Goal: Task Accomplishment & Management: Use online tool/utility

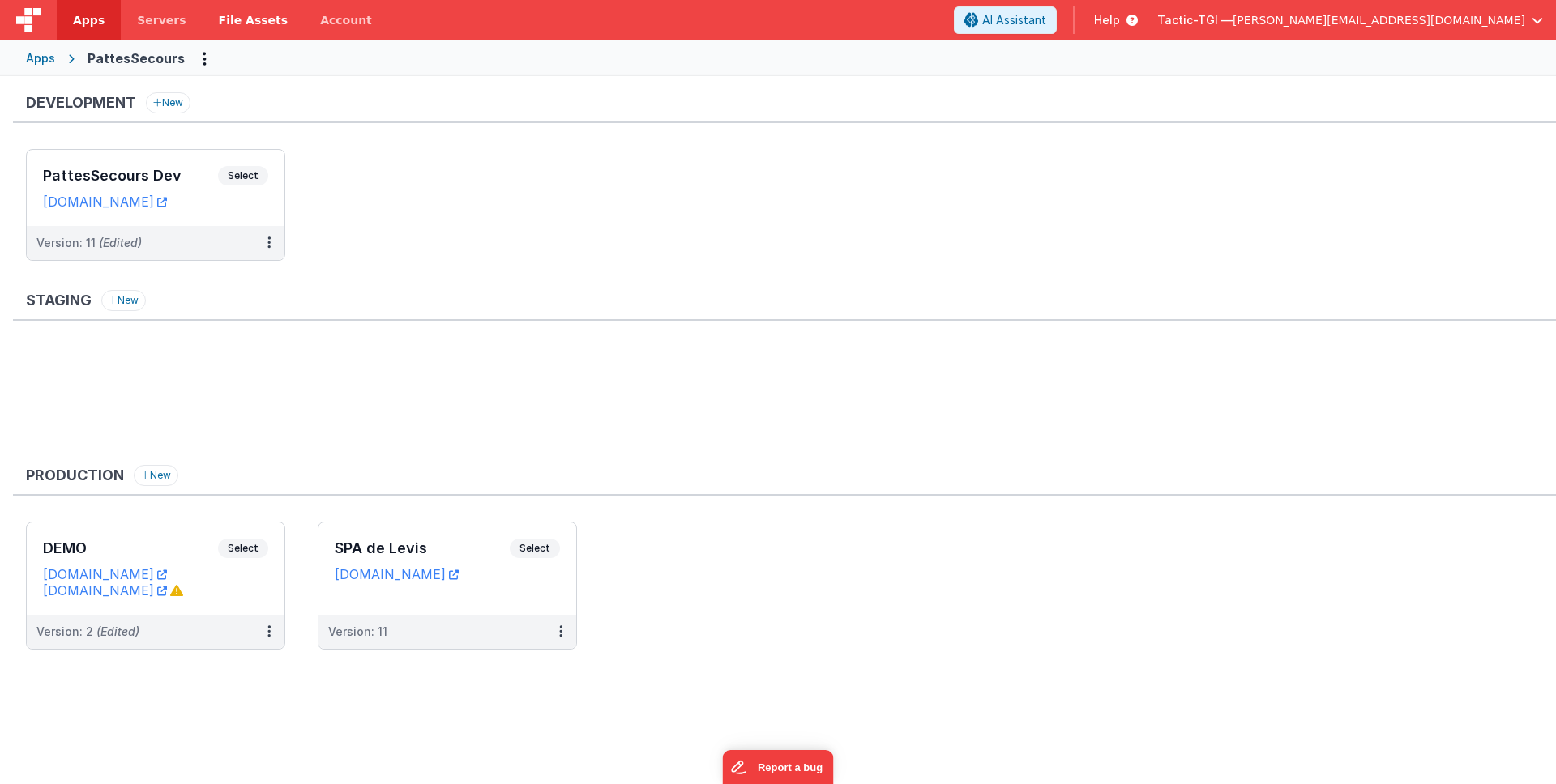
click at [263, 22] on span "File Assets" at bounding box center [254, 20] width 70 height 16
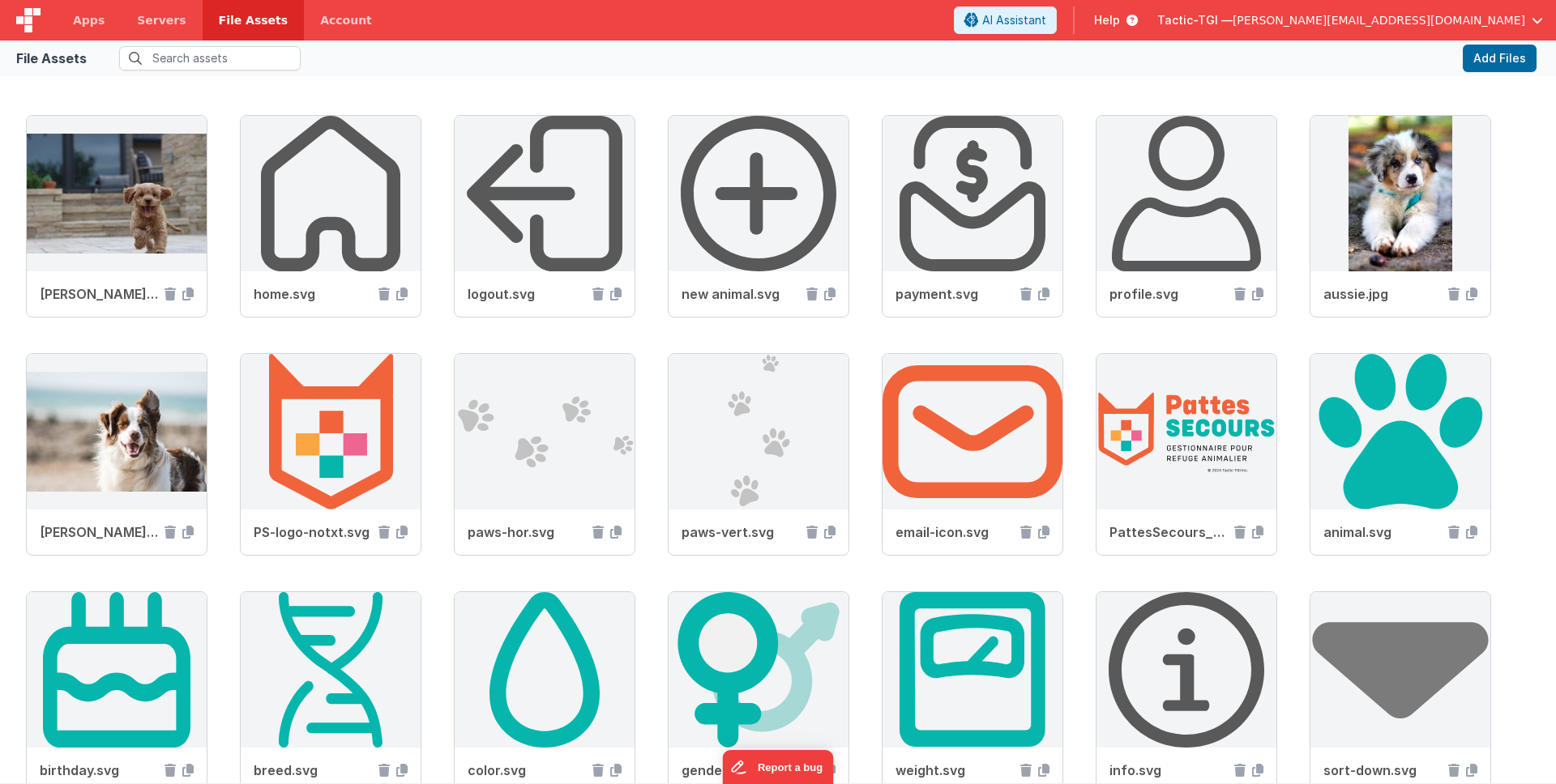
click at [246, 22] on span "File Assets" at bounding box center [254, 20] width 70 height 16
click at [168, 20] on span "Servers" at bounding box center [160, 20] width 49 height 16
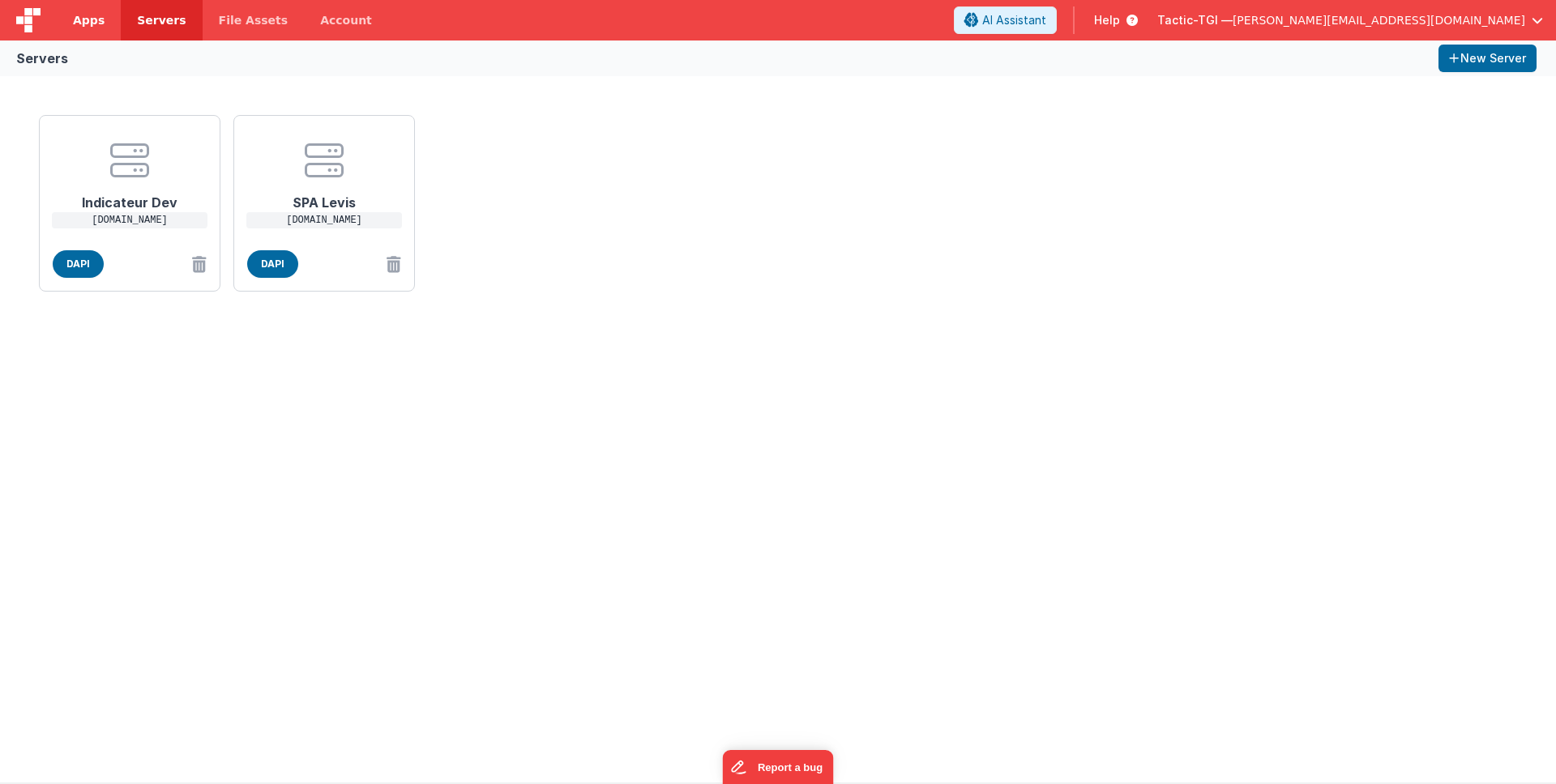
click at [99, 19] on span "Apps" at bounding box center [88, 20] width 32 height 16
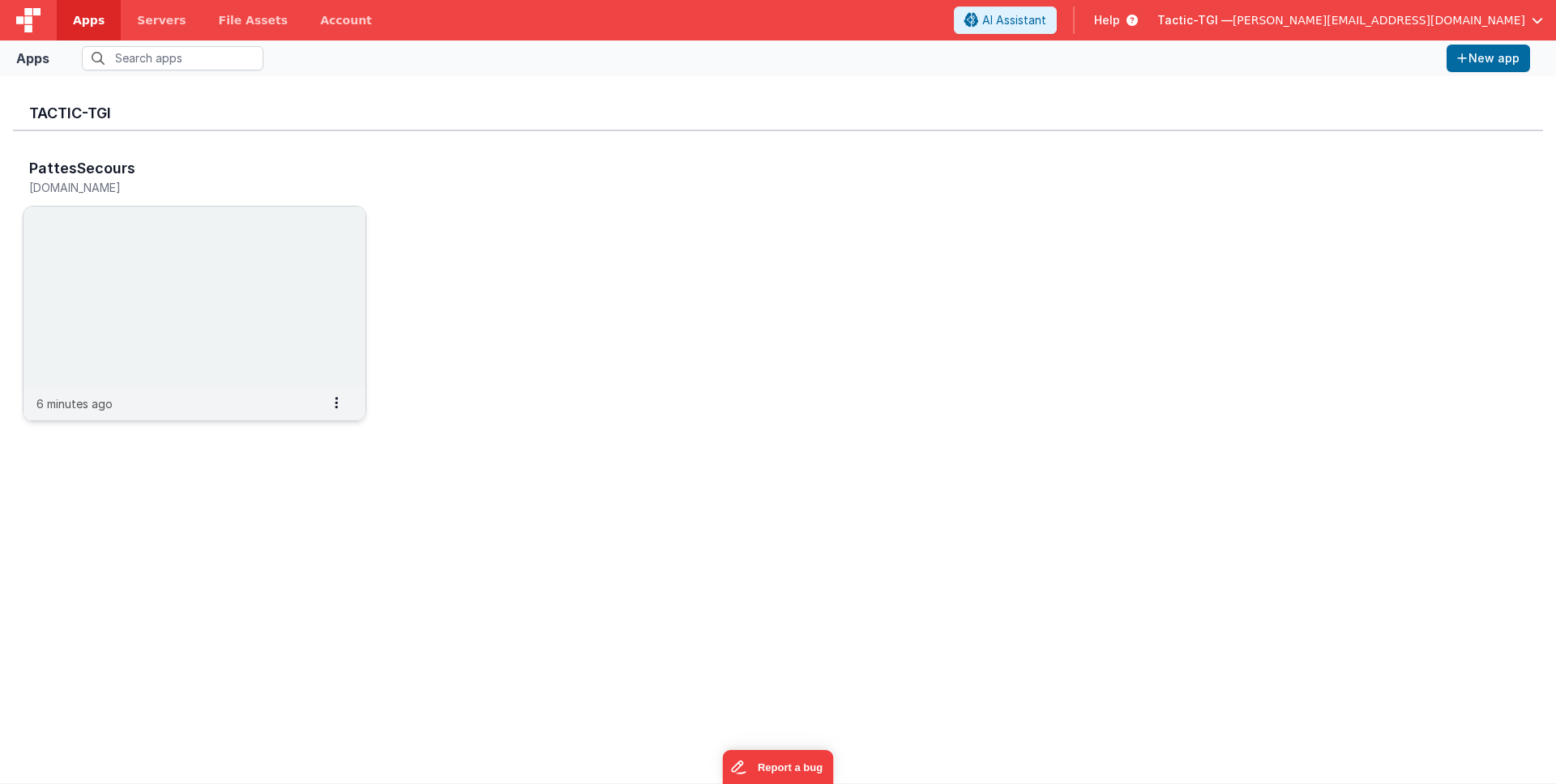
click at [201, 406] on div "6 minutes ago Settings Copy API Key Merge App Delete App" at bounding box center [195, 404] width 342 height 32
click at [204, 360] on img at bounding box center [195, 297] width 342 height 182
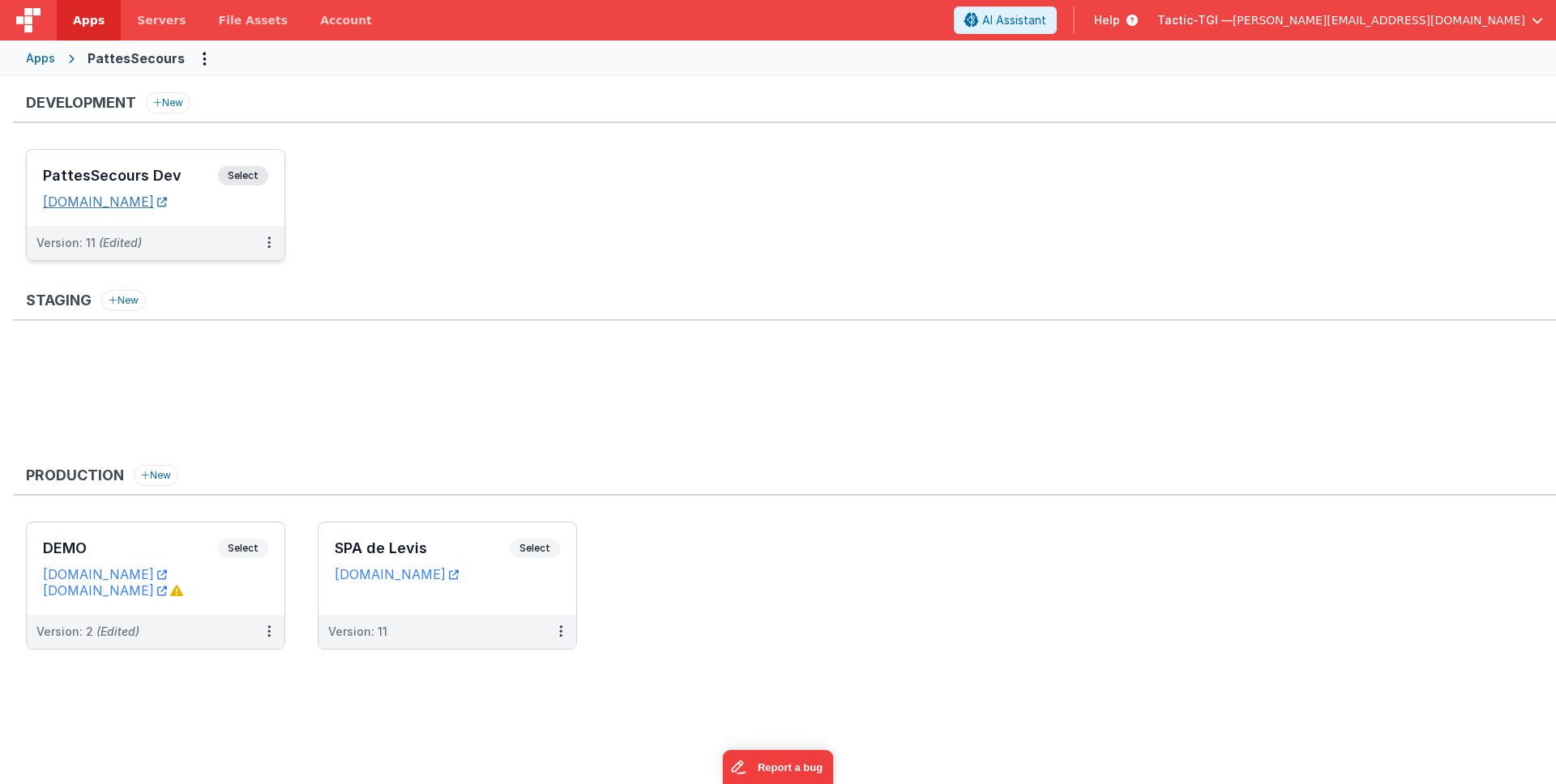
click at [167, 205] on link "[DOMAIN_NAME]" at bounding box center [104, 201] width 124 height 16
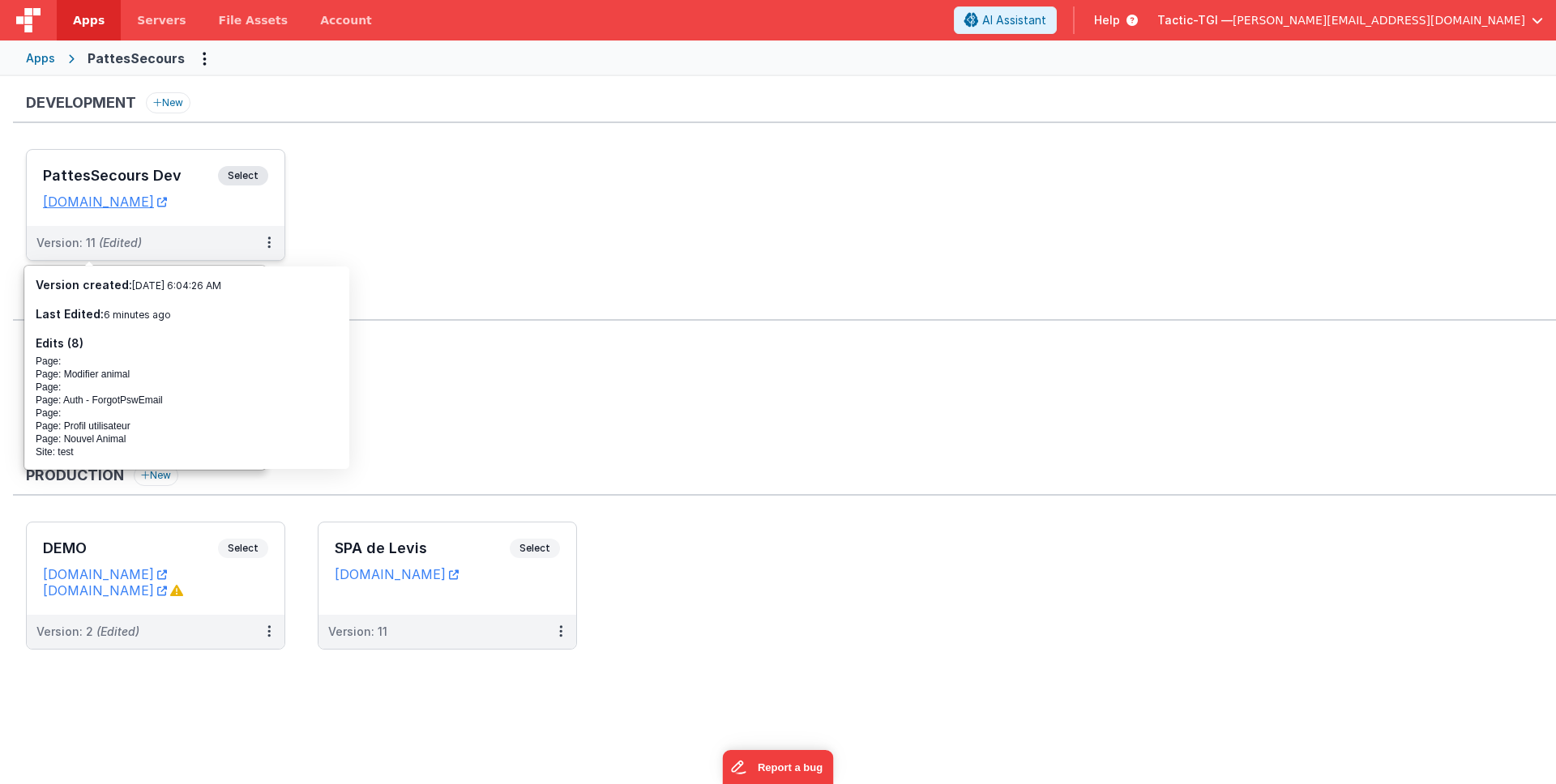
click at [126, 242] on span "(Edited)" at bounding box center [120, 242] width 43 height 14
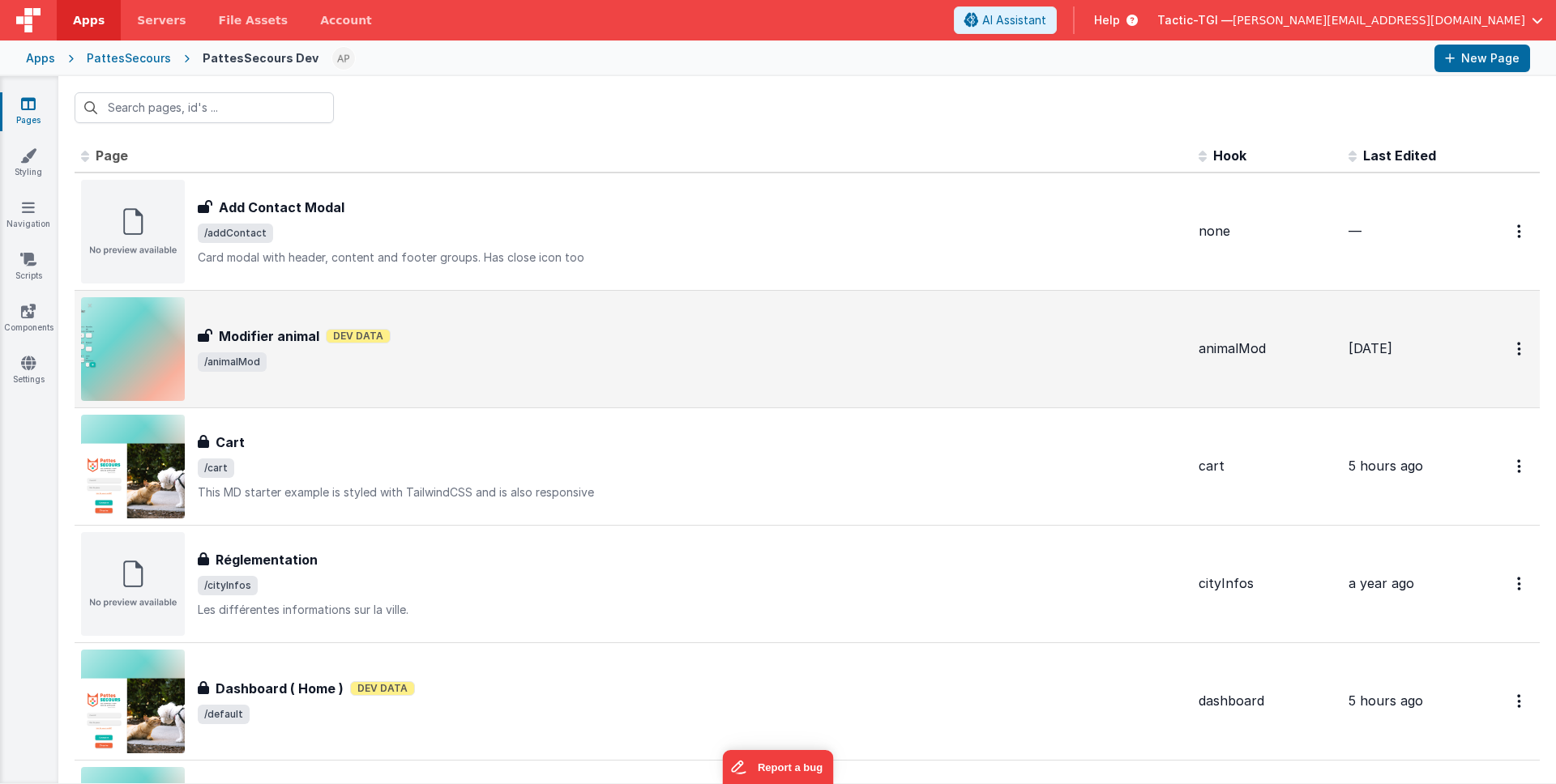
click at [448, 356] on span "/animalMod" at bounding box center [691, 362] width 988 height 20
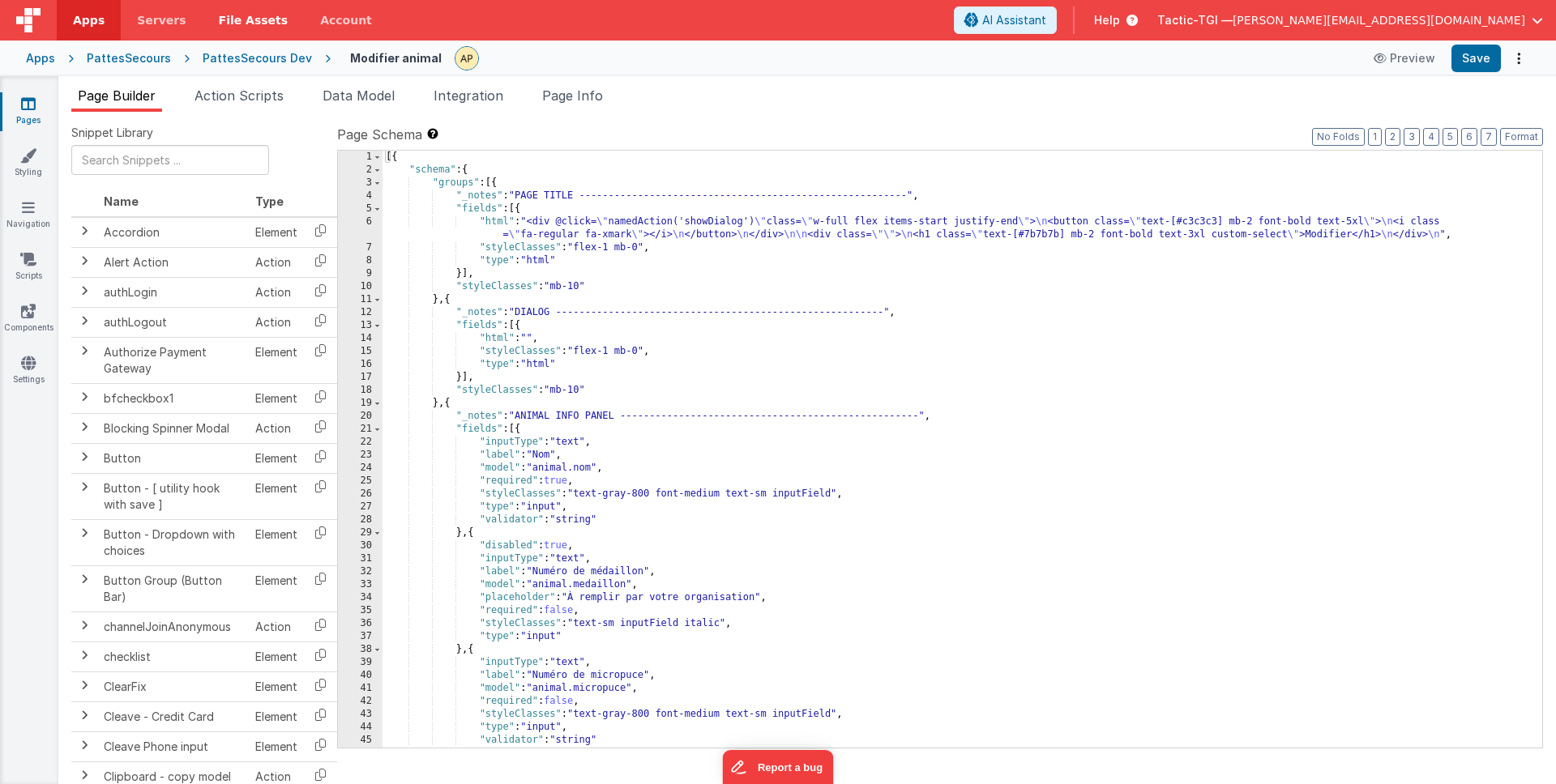
click at [248, 15] on span "File Assets" at bounding box center [254, 20] width 70 height 16
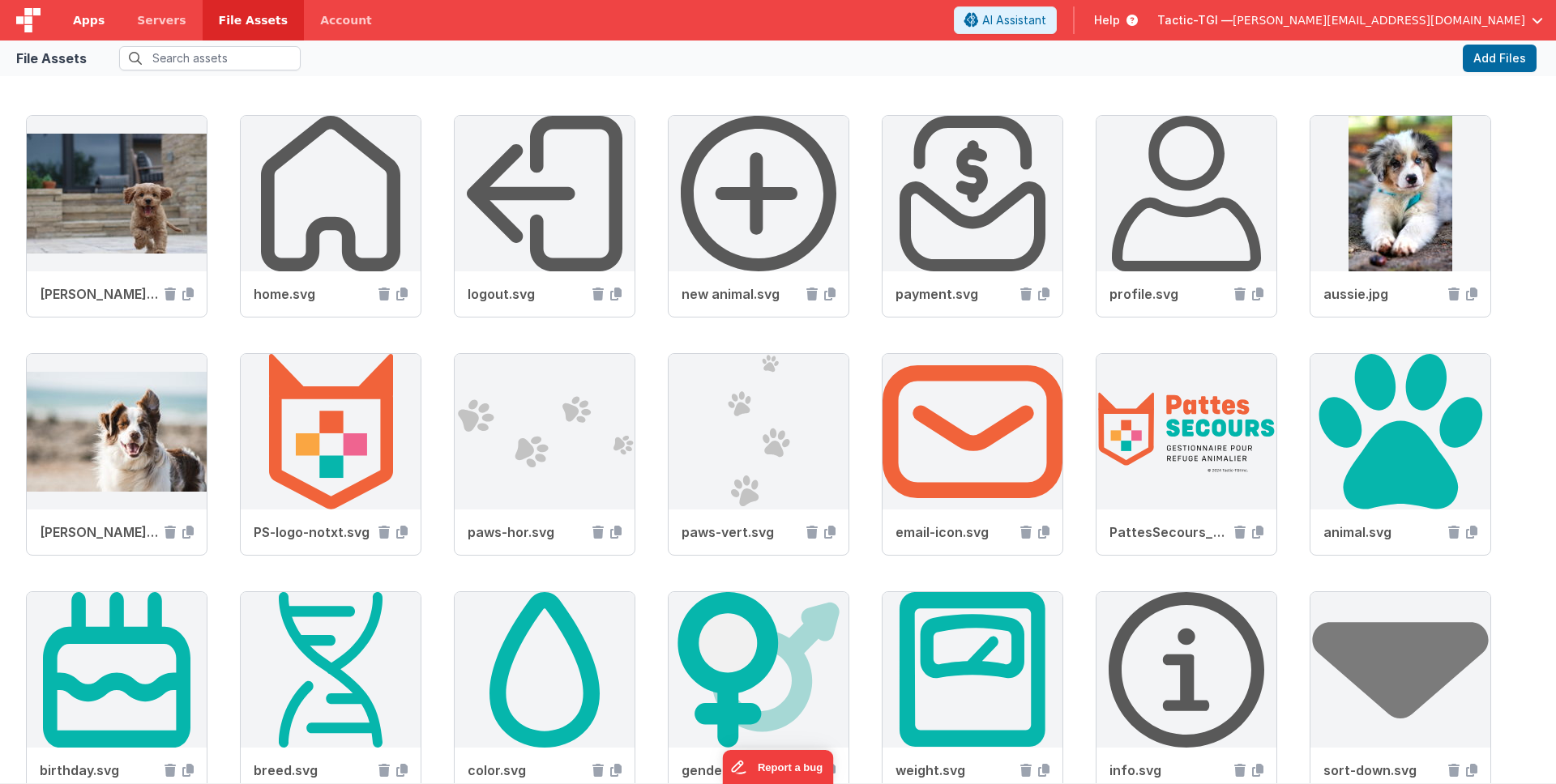
click at [67, 22] on link "Apps" at bounding box center [88, 20] width 64 height 40
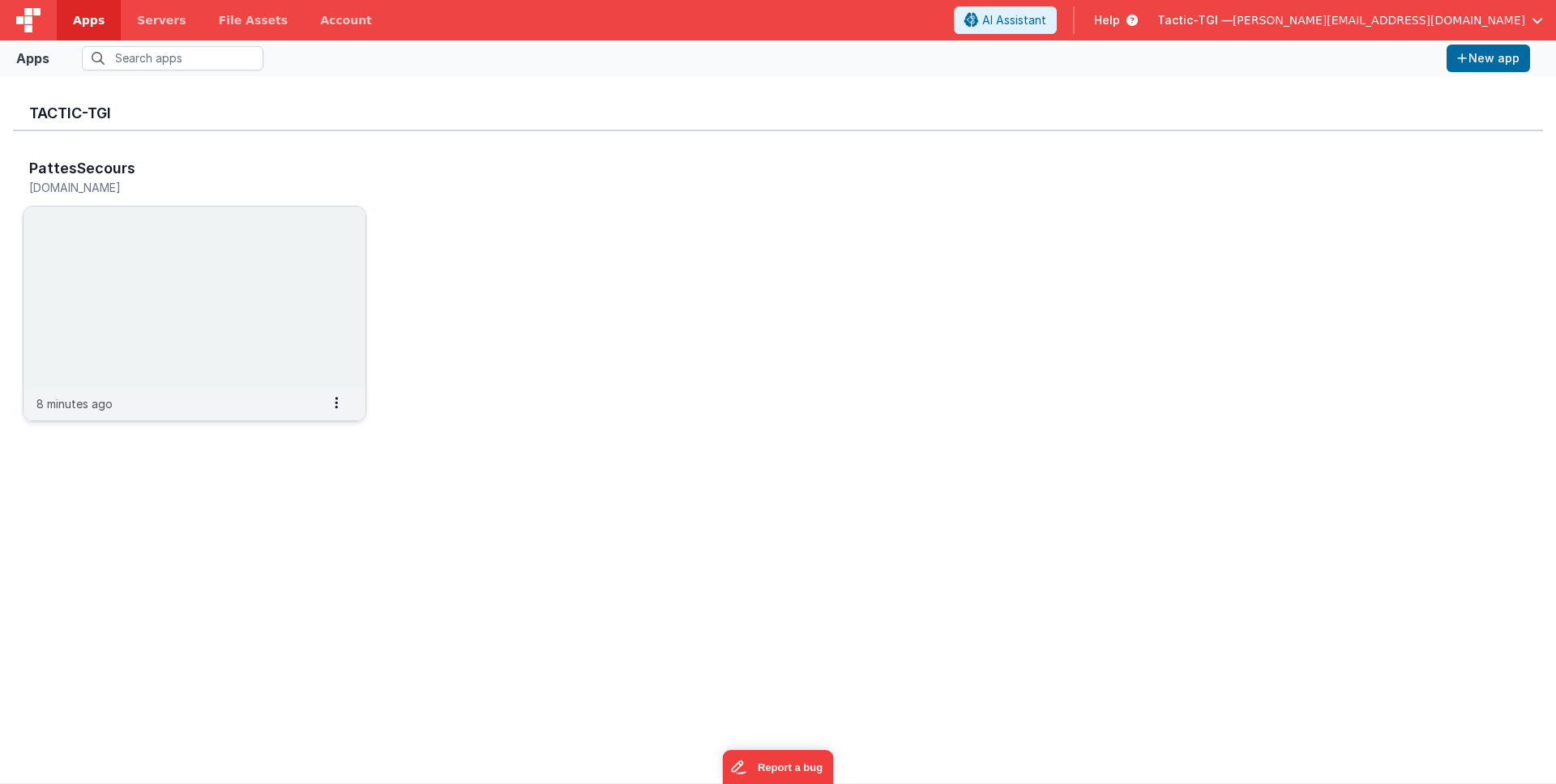
click at [137, 408] on div "8 minutes ago Settings Copy API Key Merge App Delete App" at bounding box center [195, 404] width 342 height 32
drag, startPoint x: 140, startPoint y: 430, endPoint x: 126, endPoint y: 424, distance: 15.2
click at [136, 428] on div "PattesSecours [DOMAIN_NAME] 8 minutes ago Settings Copy API Key Merge App Delet…" at bounding box center [195, 293] width 344 height 279
click at [114, 408] on div "8 minutes ago Settings Copy API Key Merge App Delete App" at bounding box center [195, 404] width 342 height 32
click at [131, 363] on img at bounding box center [195, 297] width 342 height 182
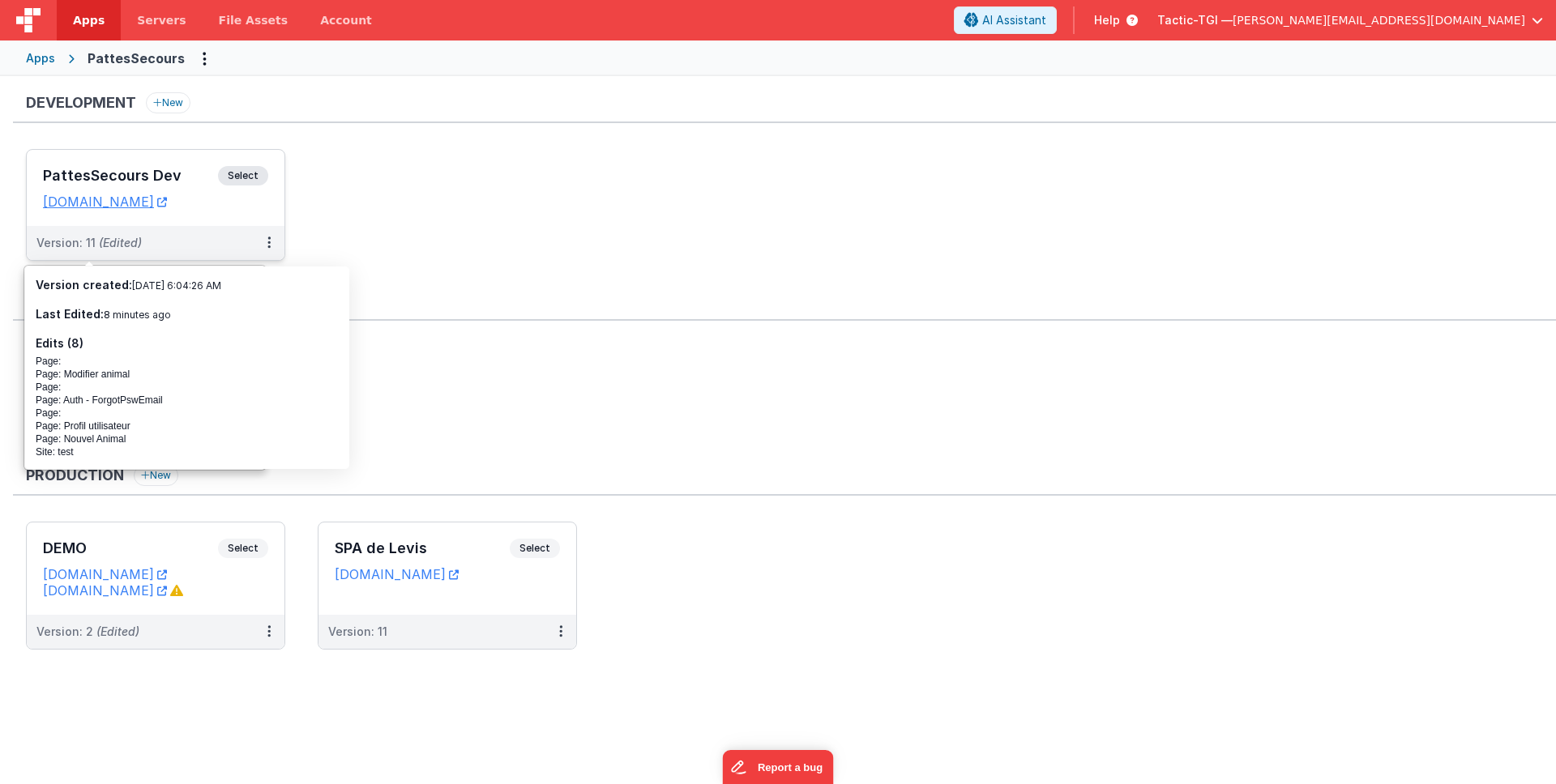
click at [134, 247] on span "(Edited)" at bounding box center [120, 242] width 43 height 14
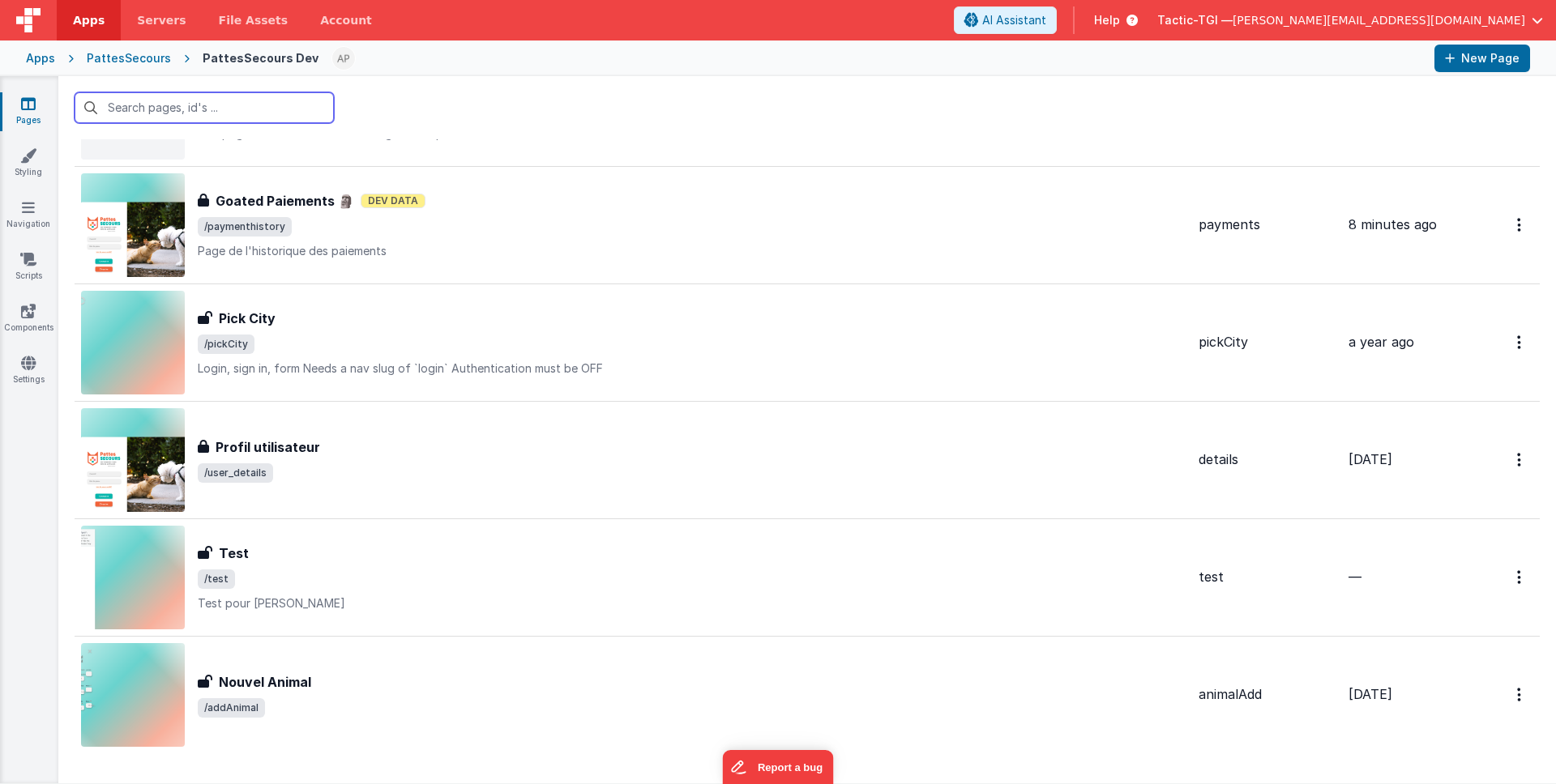
scroll to position [1582, 0]
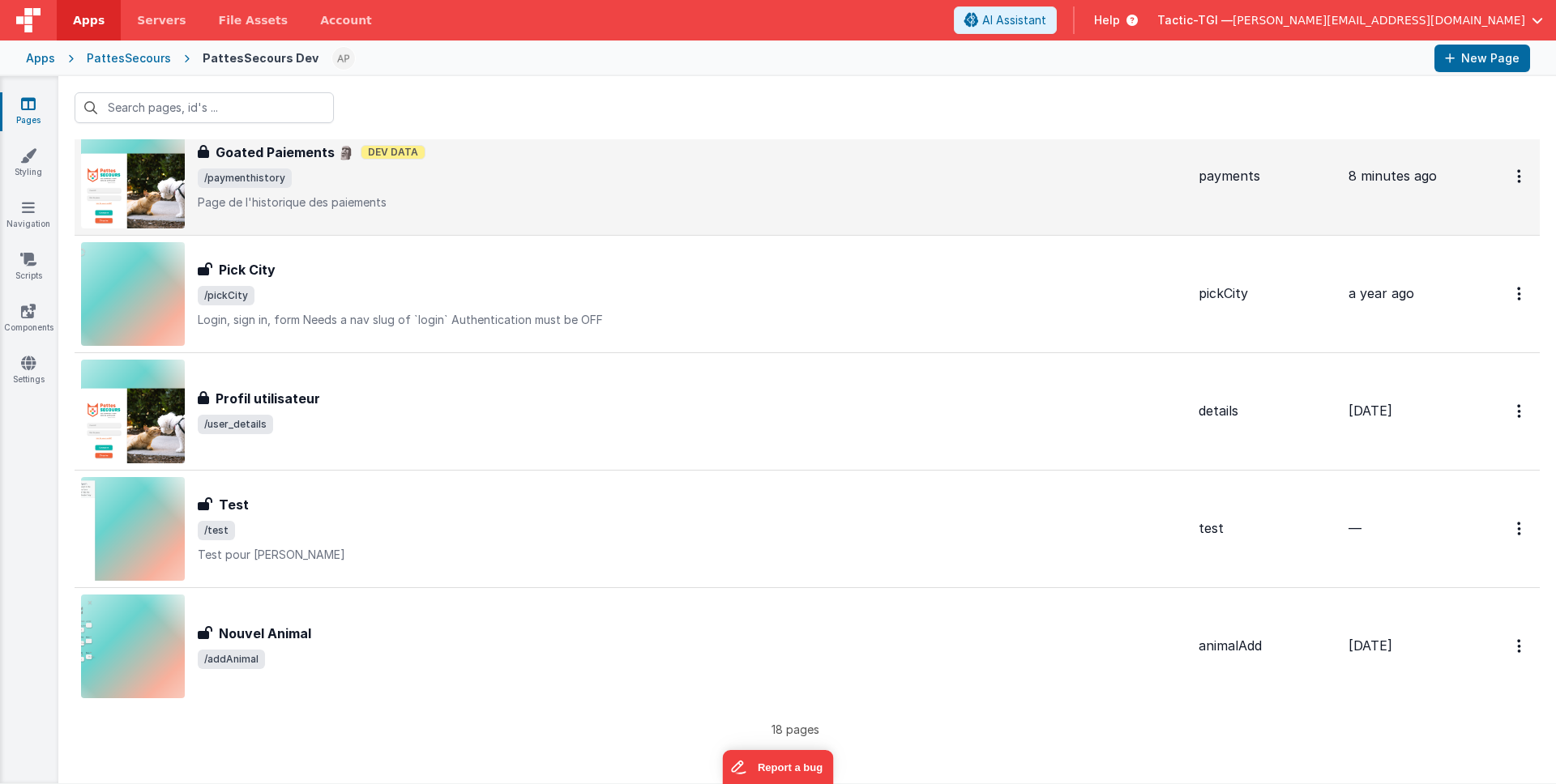
click at [489, 207] on p "Page de l'historique des paiements" at bounding box center [691, 202] width 988 height 16
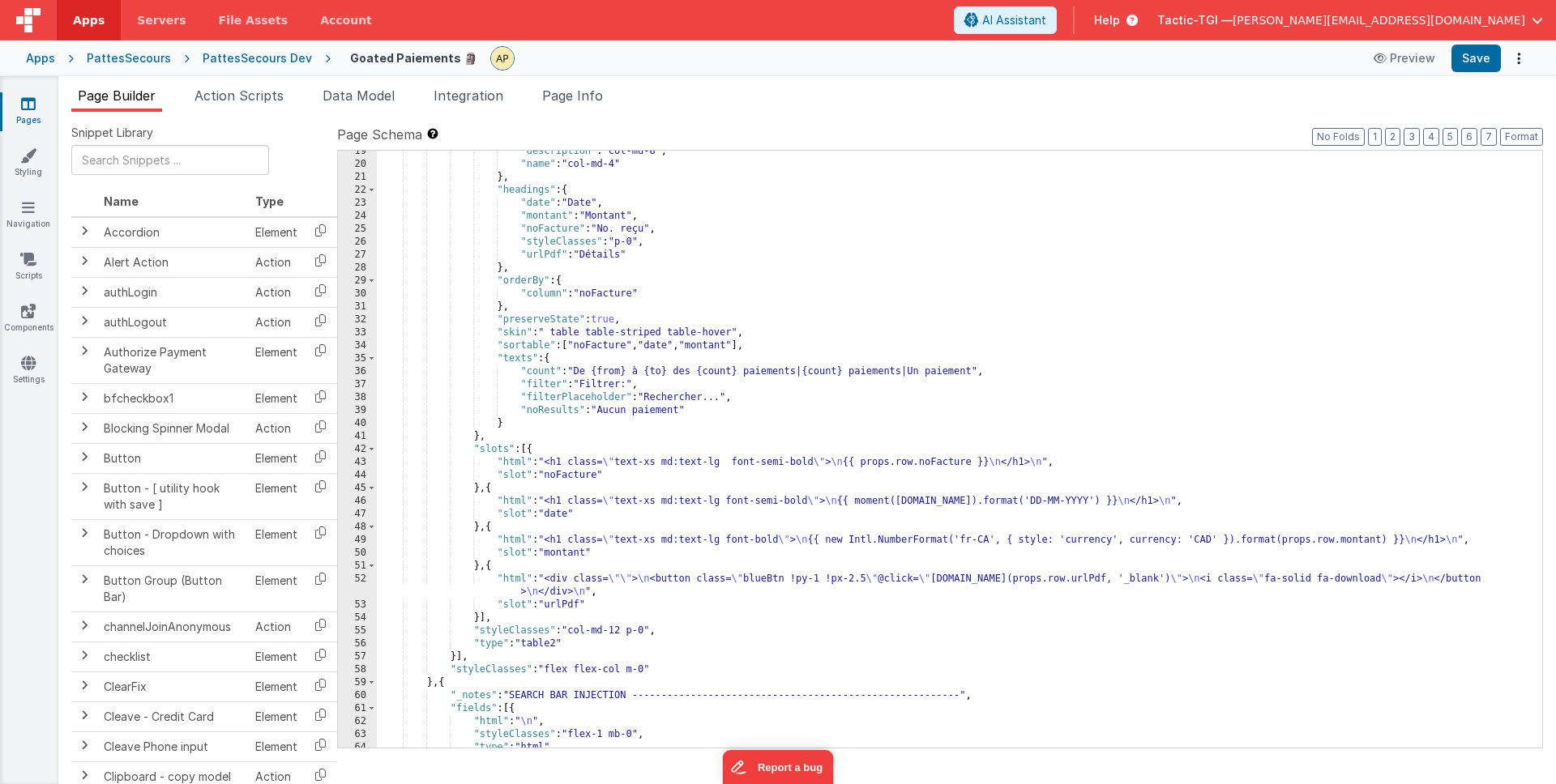
scroll to position [388, 0]
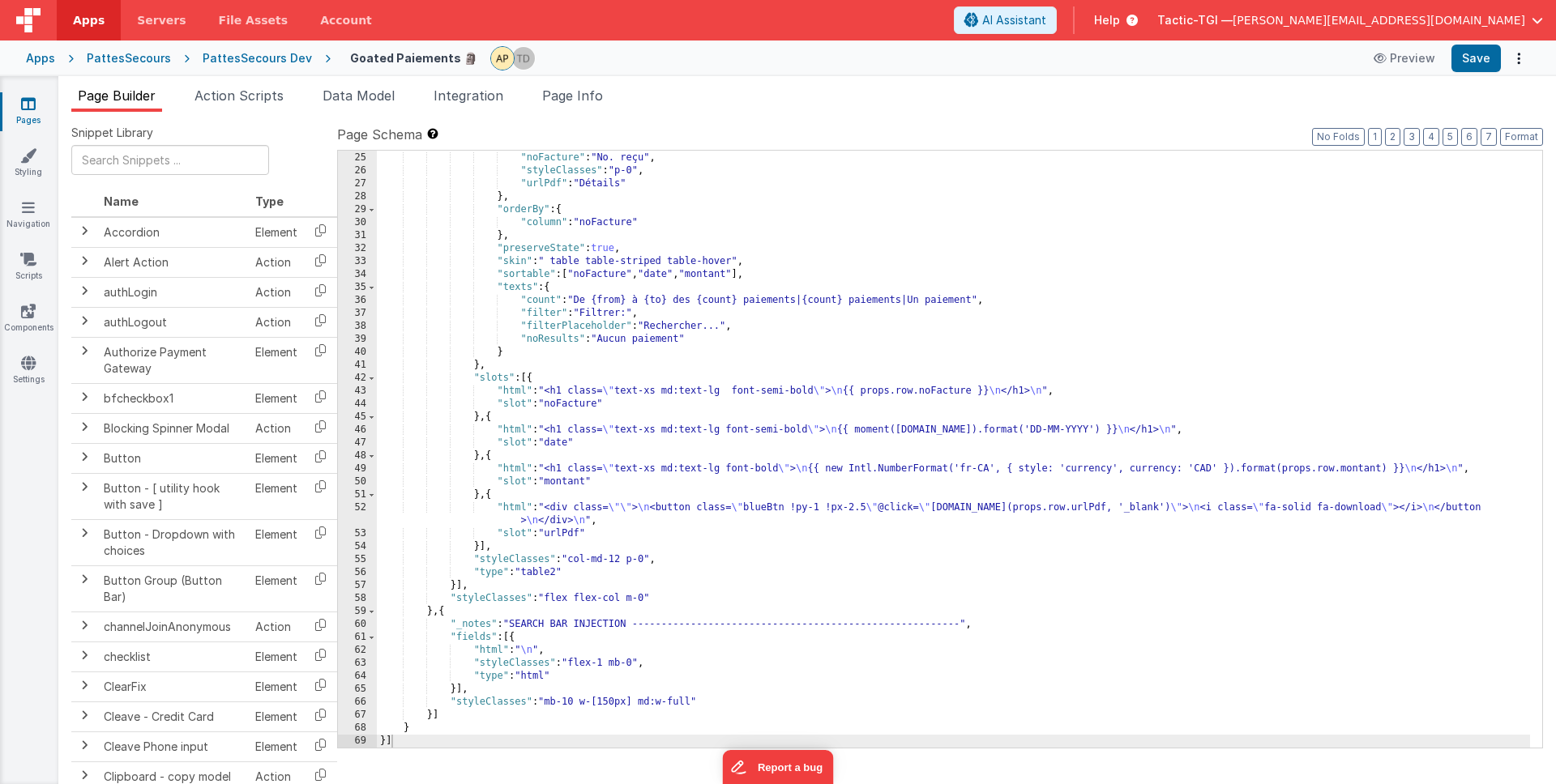
drag, startPoint x: 1041, startPoint y: 503, endPoint x: 1086, endPoint y: 508, distance: 45.3
click at [1042, 503] on div ""montant" : "Montant" , "noFacture" : "No. reçu" , "styleClasses" : "p-0" , "ur…" at bounding box center [953, 450] width 1153 height 623
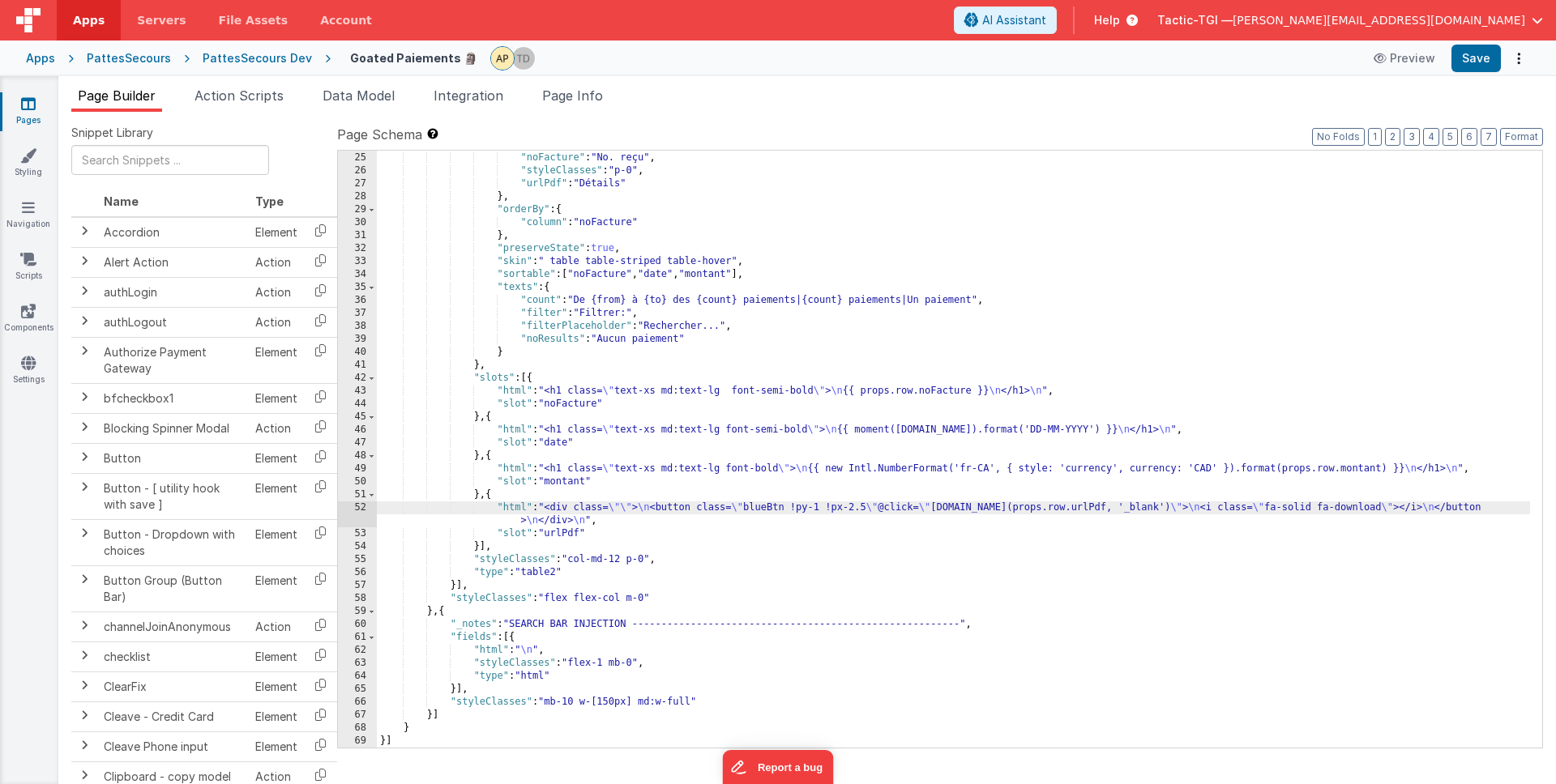
click at [1120, 508] on div ""montant" : "Montant" , "noFacture" : "No. reçu" , "styleClasses" : "p-0" , "ur…" at bounding box center [953, 450] width 1153 height 623
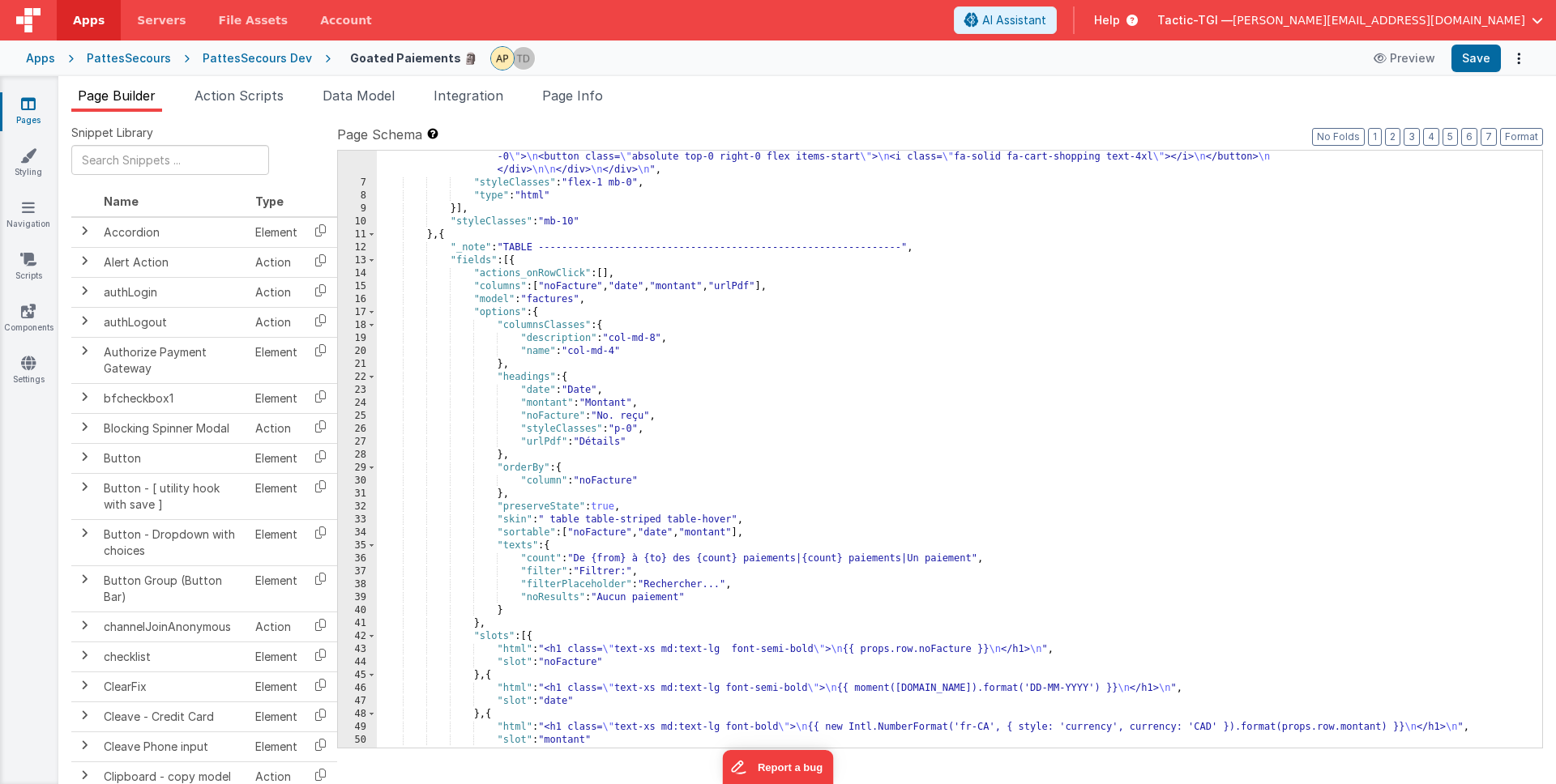
scroll to position [0, 0]
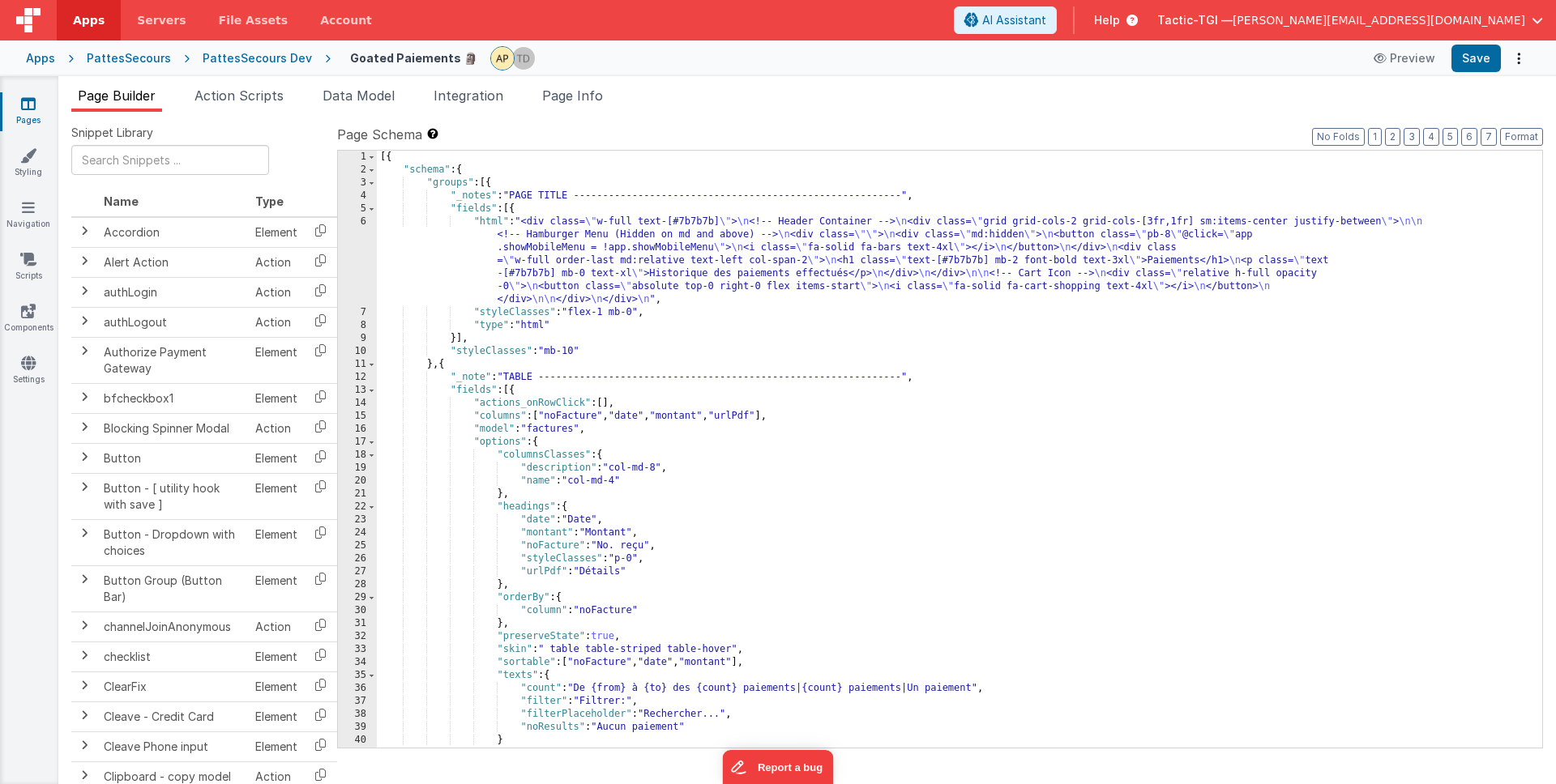
click at [1204, 281] on div "[{ "schema" : { "groups" : [{ "_notes" : "PAGE TITLE --------------------------…" at bounding box center [953, 462] width 1153 height 623
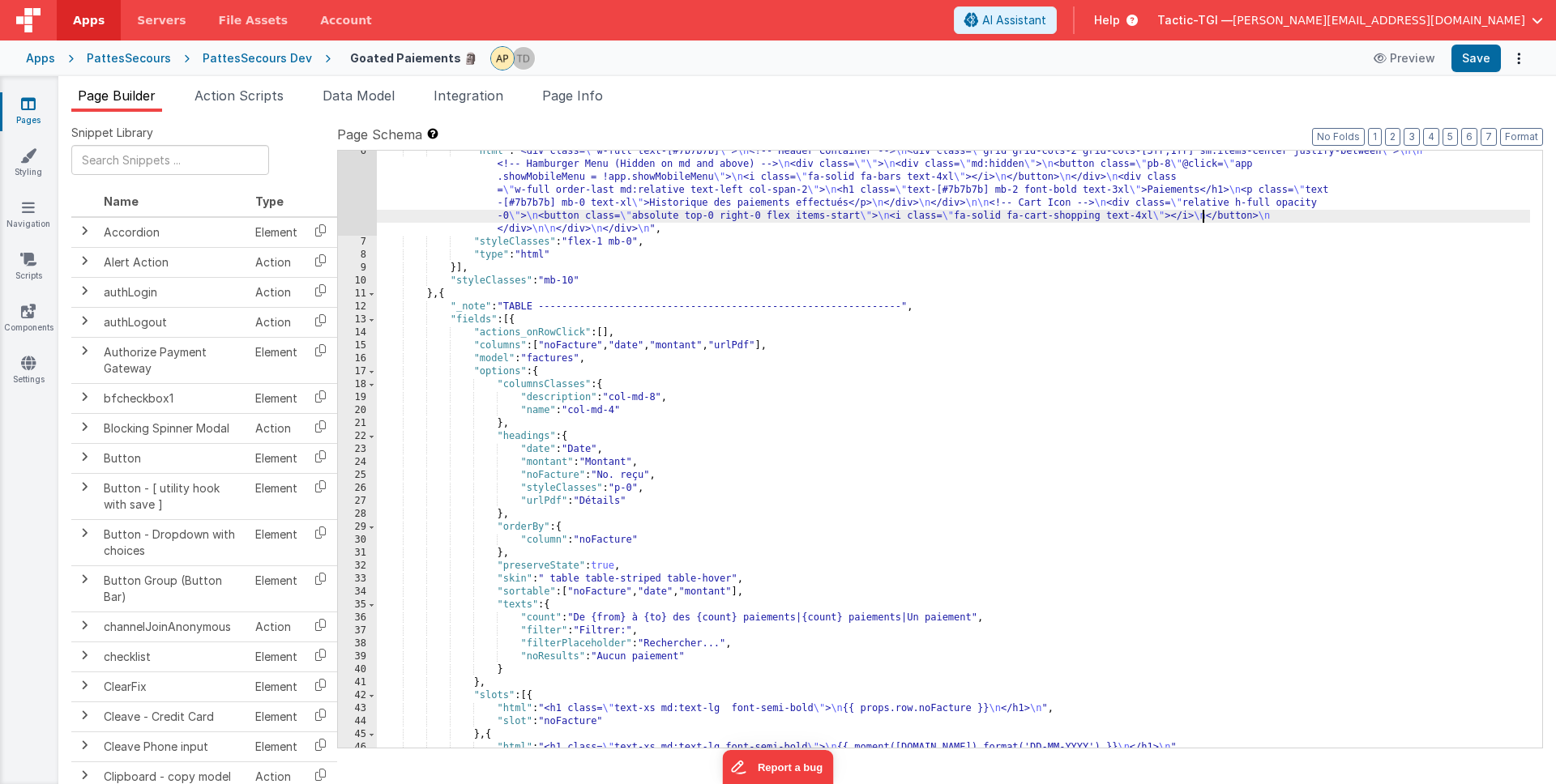
scroll to position [388, 0]
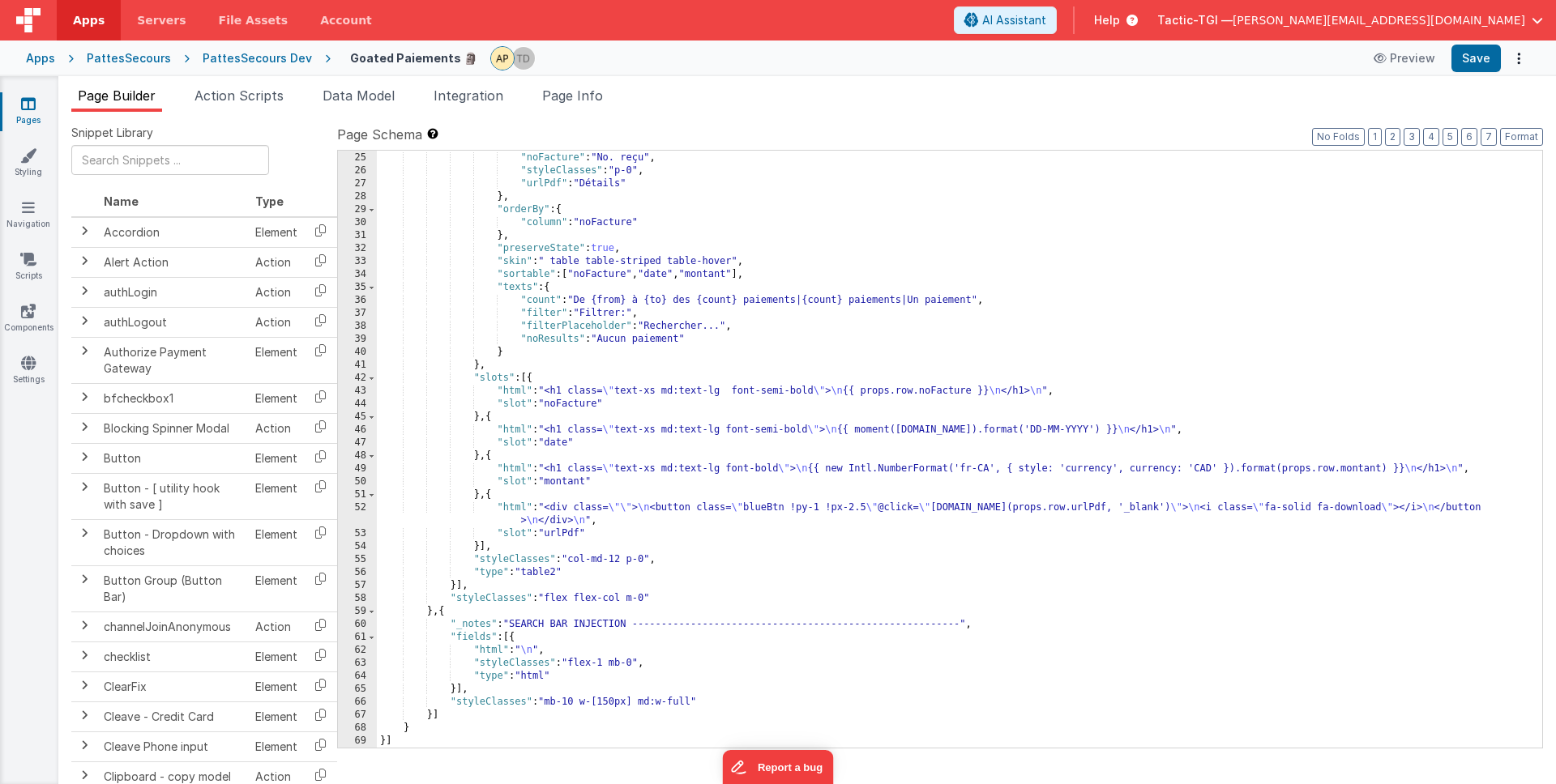
click at [606, 506] on div ""montant" : "Montant" , "noFacture" : "No. reçu" , "styleClasses" : "p-0" , "ur…" at bounding box center [953, 450] width 1153 height 623
click at [32, 154] on icon at bounding box center [28, 155] width 16 height 16
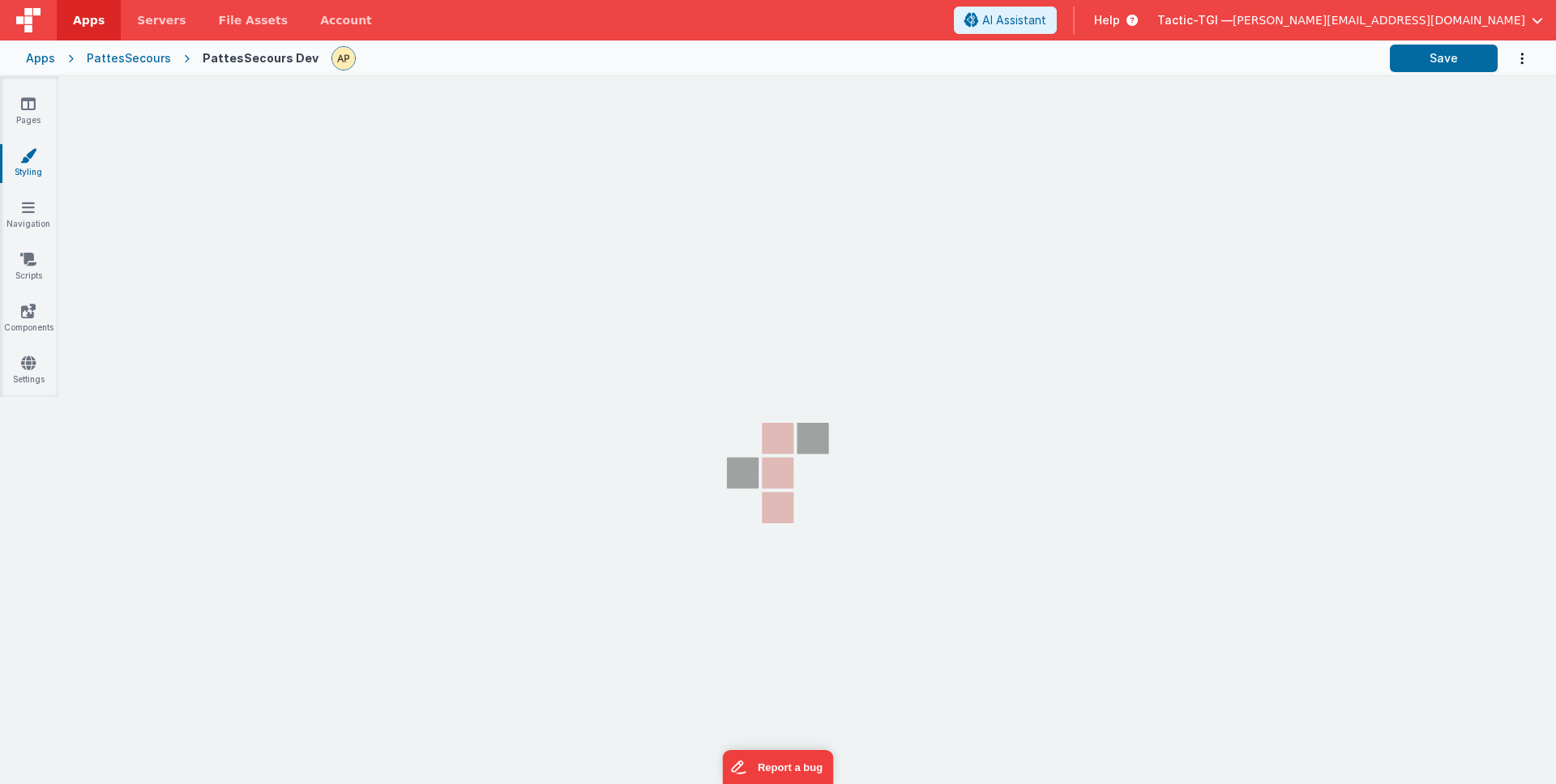
click at [27, 160] on icon at bounding box center [28, 155] width 16 height 16
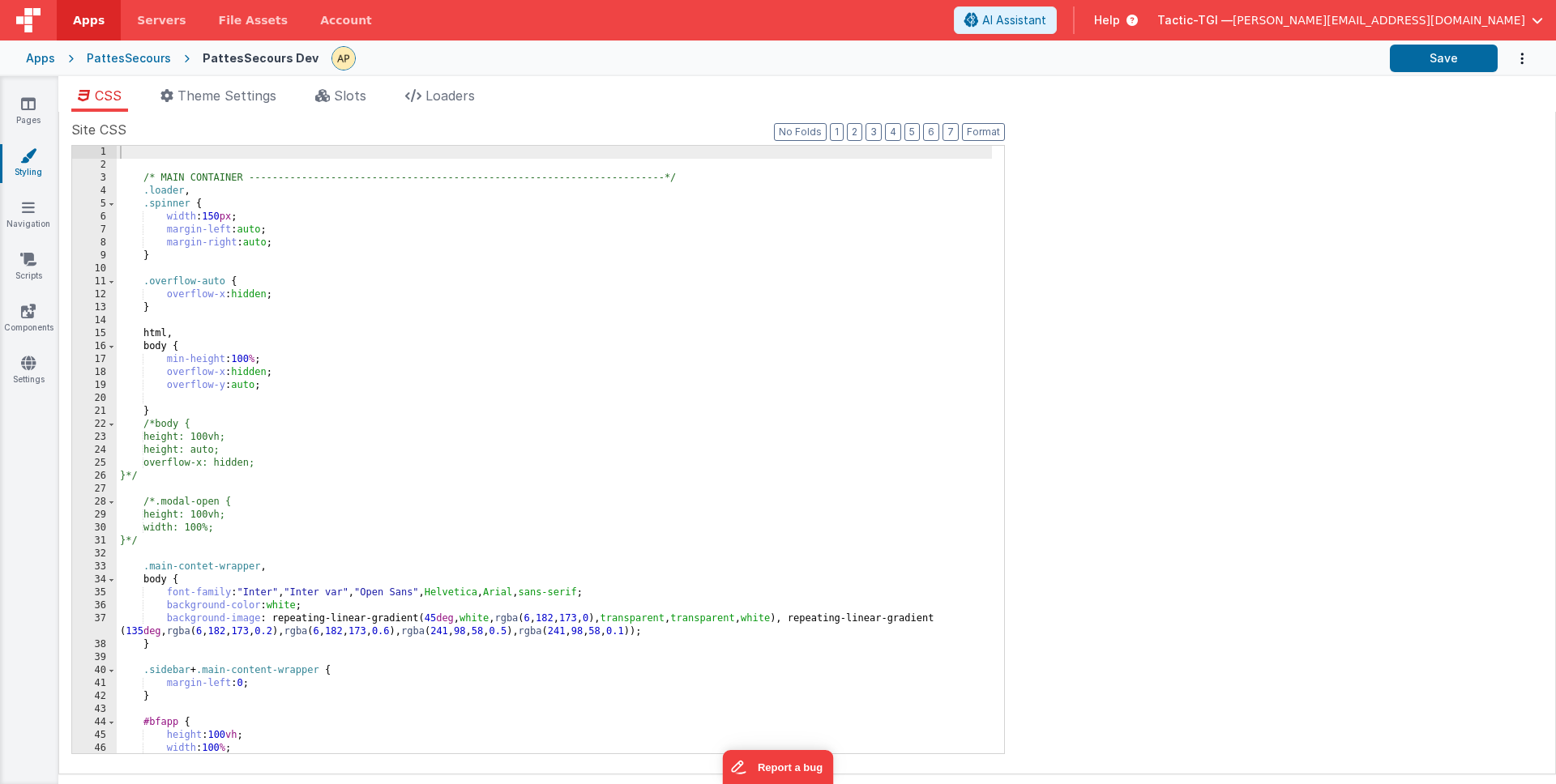
click at [728, 280] on div "/* MAIN CONTAINER -------------------------------------------------------------…" at bounding box center [554, 462] width 875 height 633
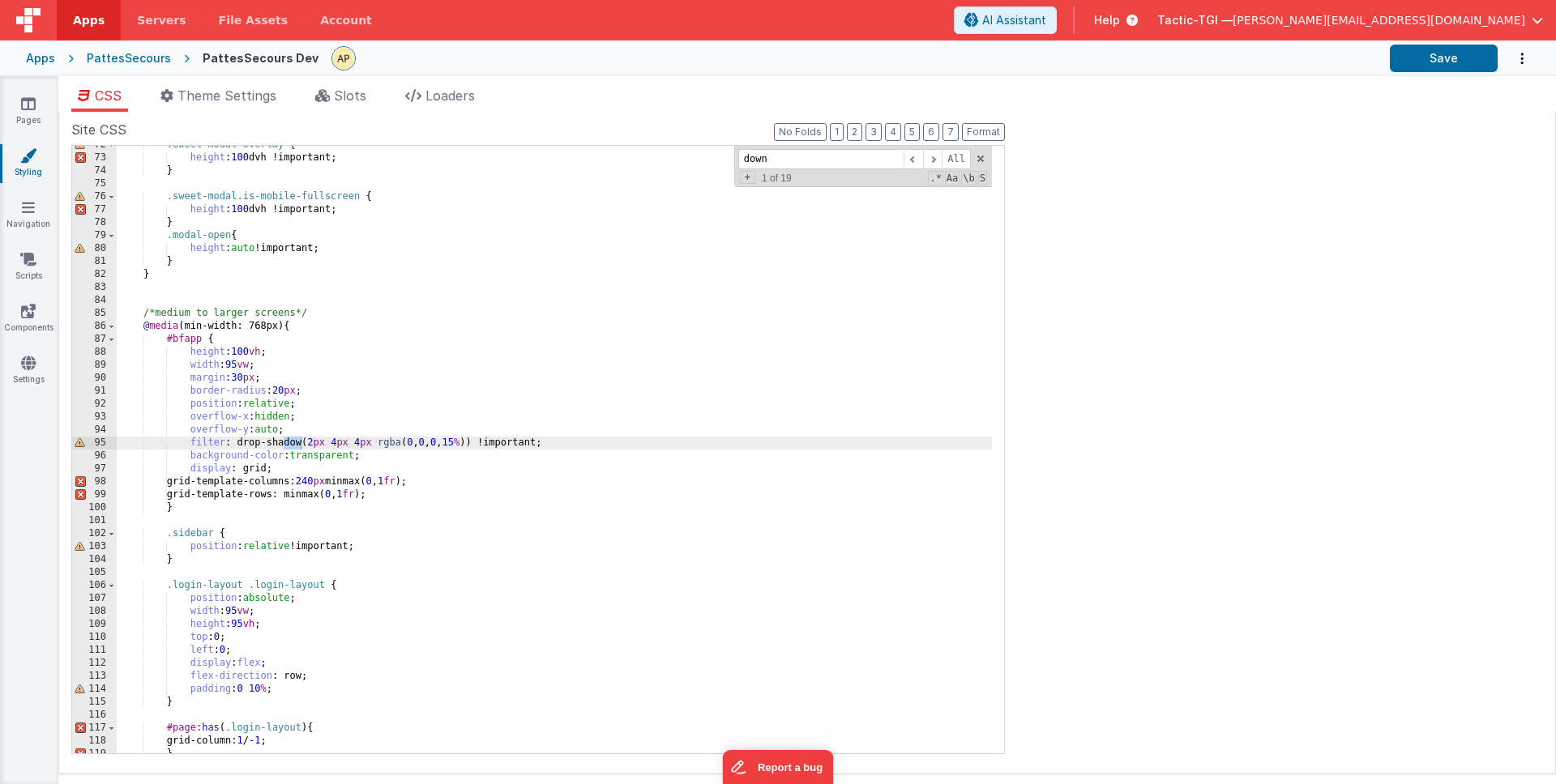
scroll to position [5126, 0]
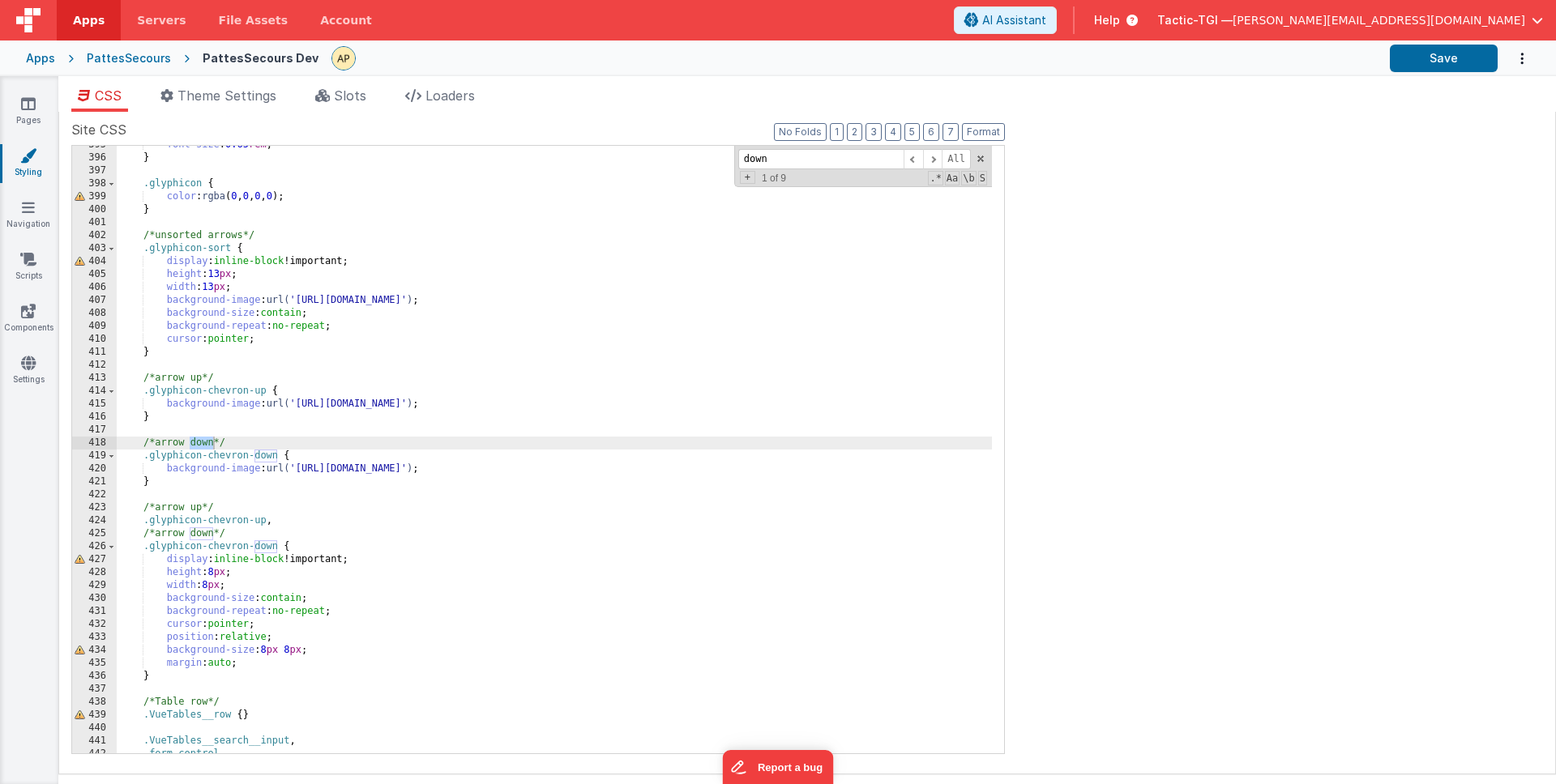
type input "down"
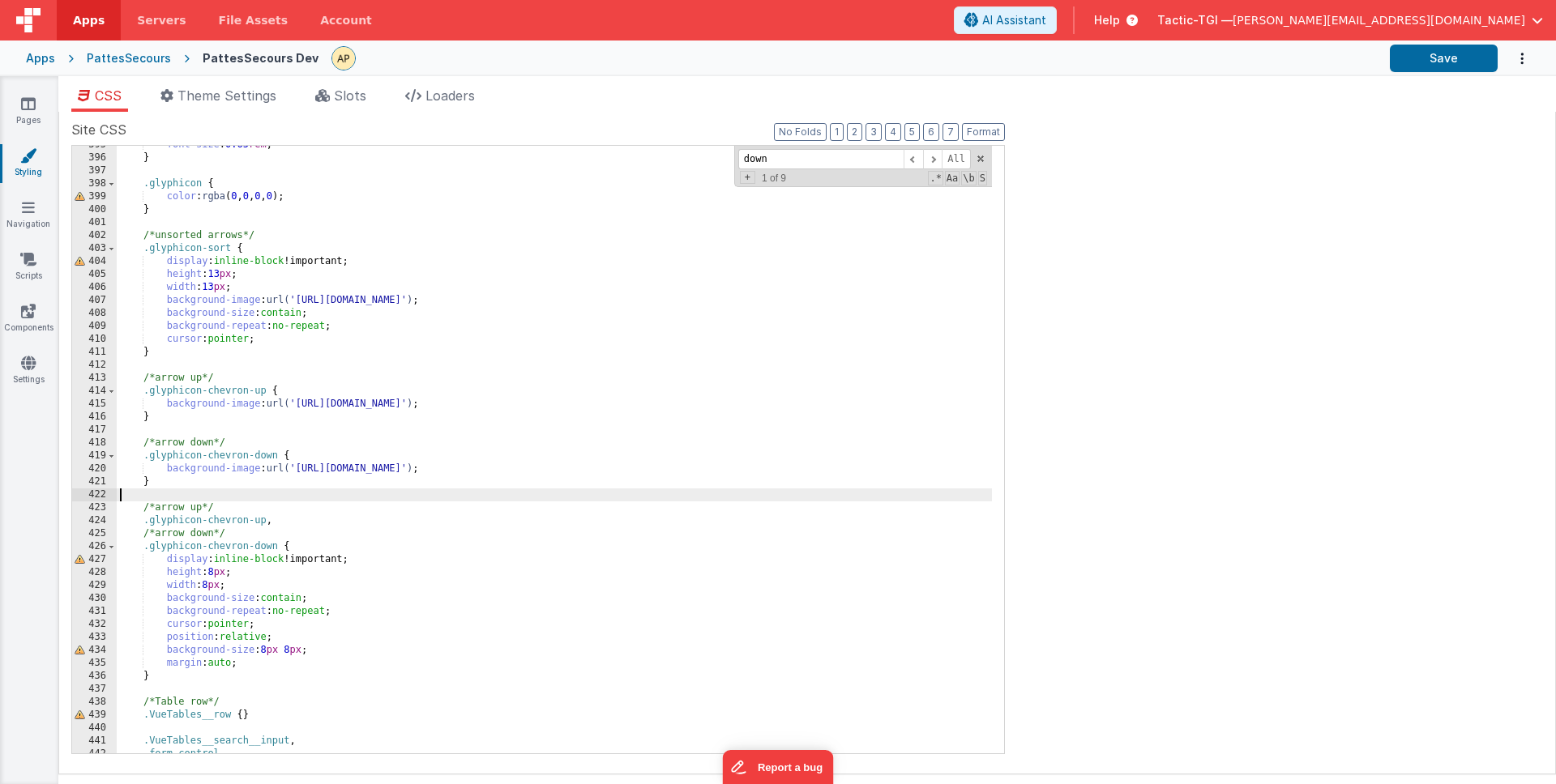
click at [567, 497] on div "font-size : 0.65 rem ; } .glyphicon { color : rgba ( 0 , 0 , 0 , 0 ); } /*unsor…" at bounding box center [554, 455] width 875 height 633
click at [581, 474] on div "font-size : 0.65 rem ; } .glyphicon { color : rgba ( 0 , 0 , 0 , 0 ); } /*unsor…" at bounding box center [554, 455] width 875 height 633
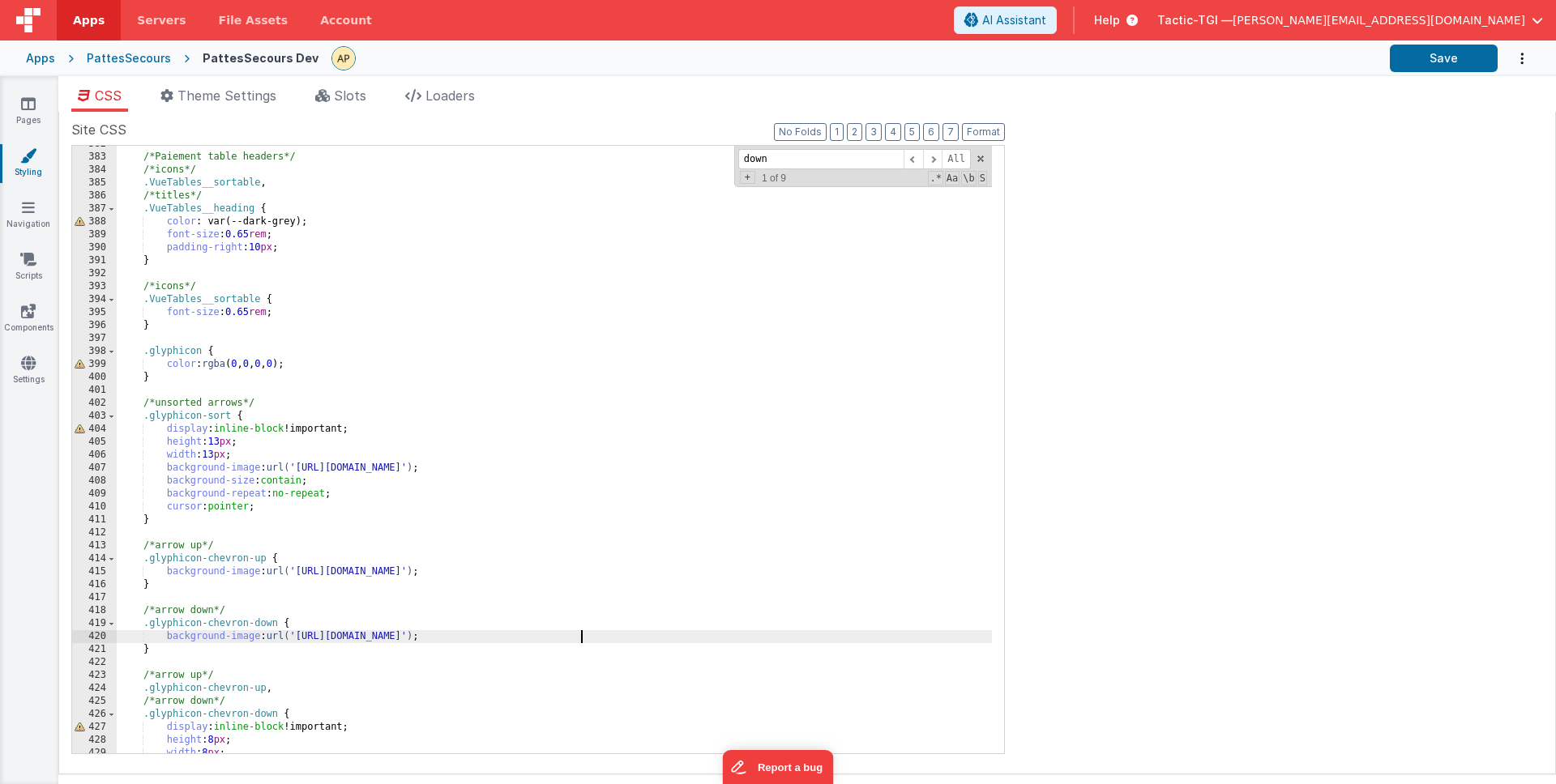
scroll to position [4966, 0]
